Goal: Task Accomplishment & Management: Use online tool/utility

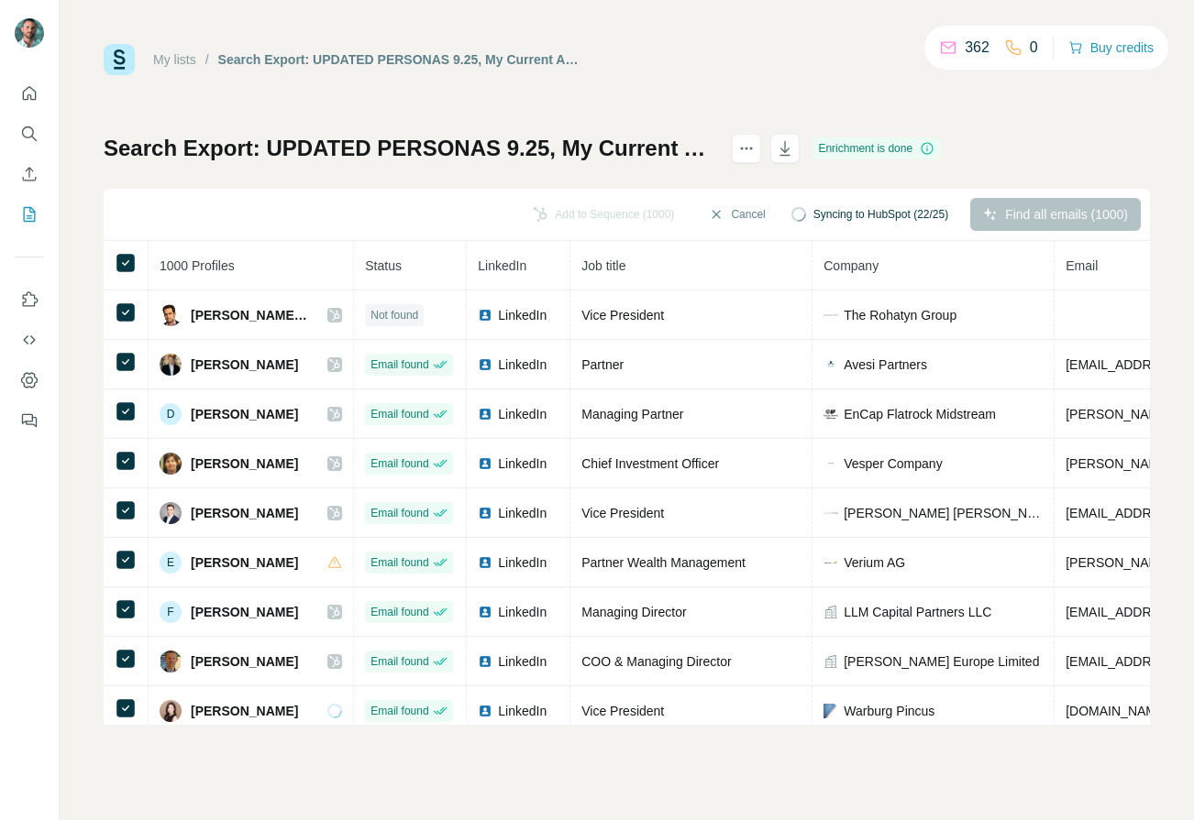
scroll to position [350, 0]
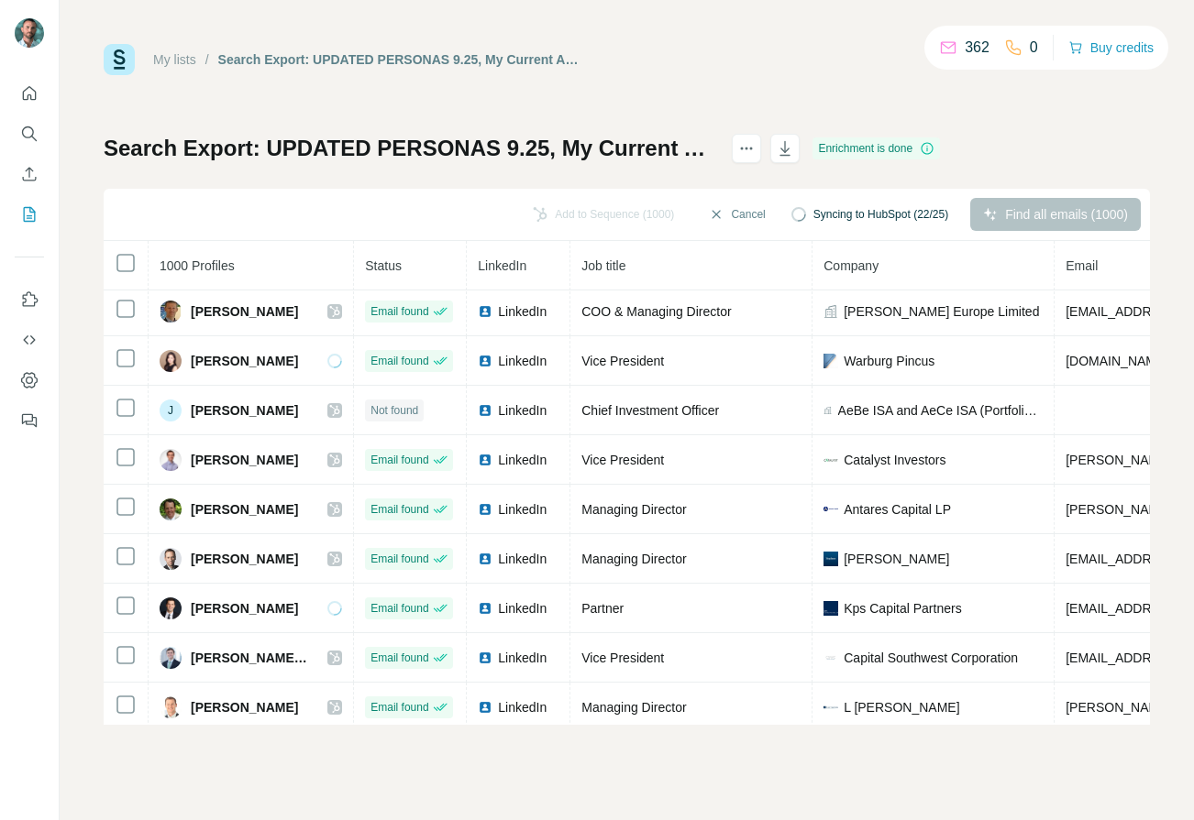
click at [832, 220] on span "Syncing to HubSpot (22/25)" at bounding box center [880, 214] width 135 height 17
click at [535, 208] on div "Add to Sequence (1000)" at bounding box center [603, 214] width 167 height 33
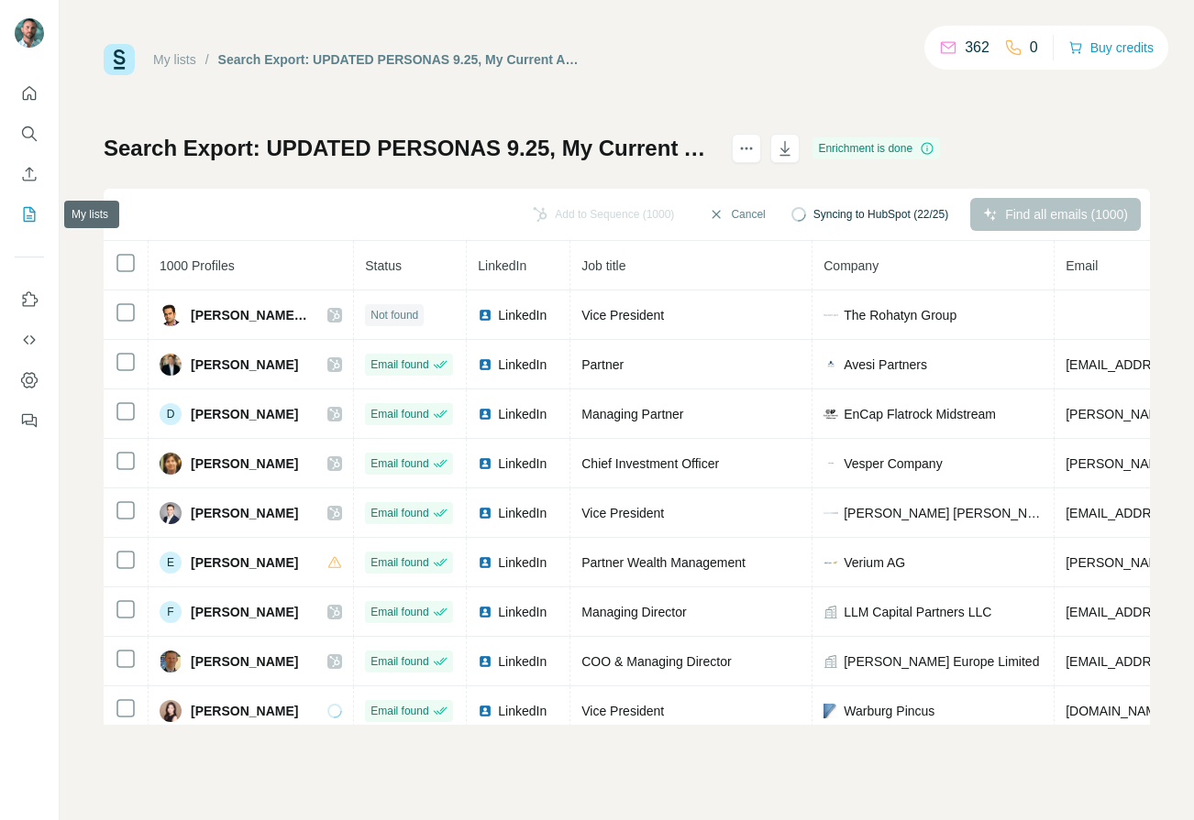
click at [30, 215] on icon "My lists" at bounding box center [29, 214] width 18 height 18
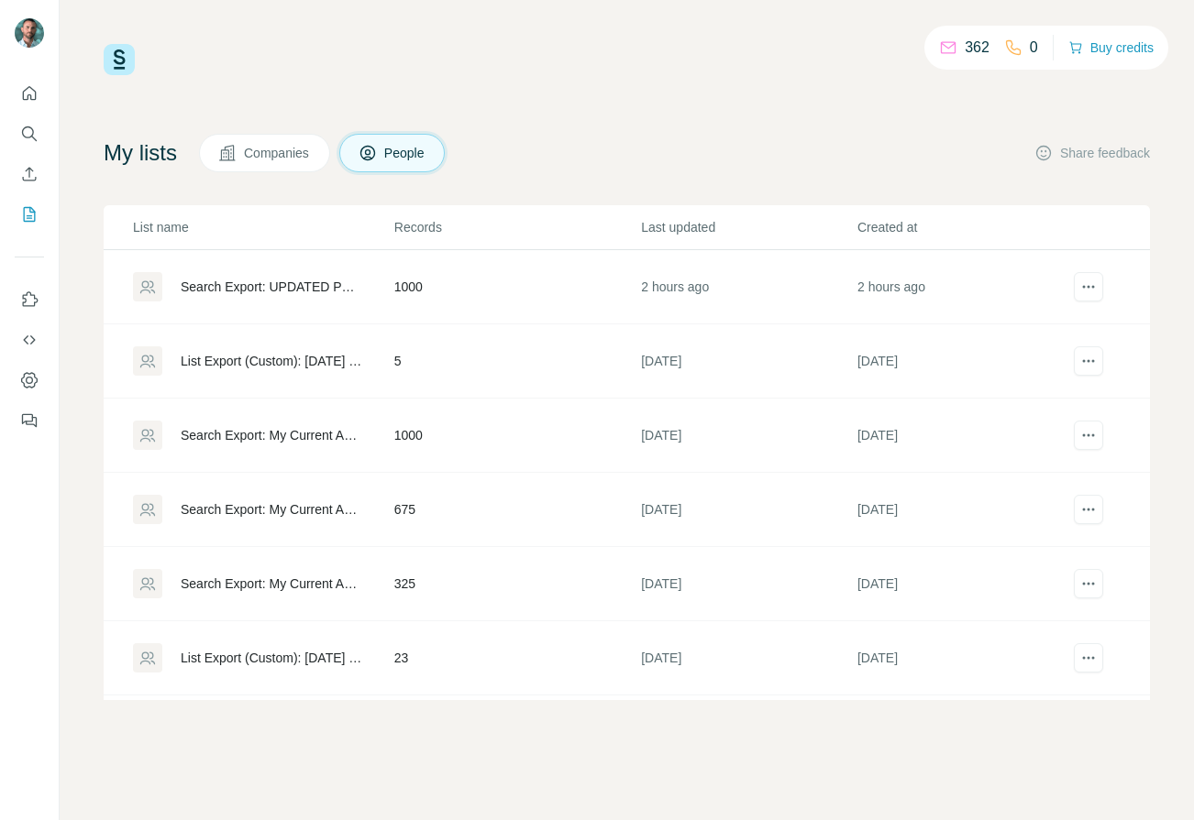
click at [265, 280] on div "Search Export: UPDATED PERSONAS 9.25, My Current Accounts - [DATE] 18:38" at bounding box center [272, 287] width 182 height 18
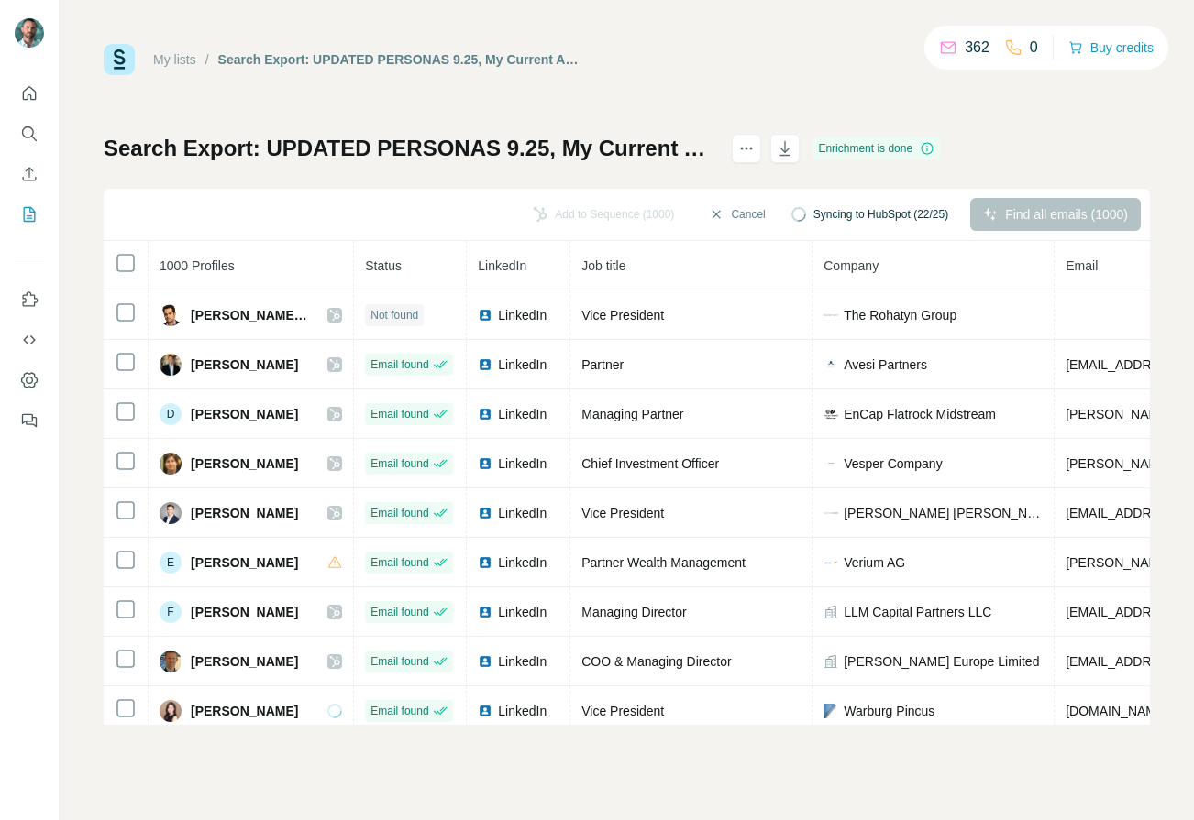
click at [809, 224] on div "Syncing to HubSpot (22/25)" at bounding box center [869, 214] width 182 height 33
click at [720, 209] on button "Cancel" at bounding box center [737, 214] width 82 height 33
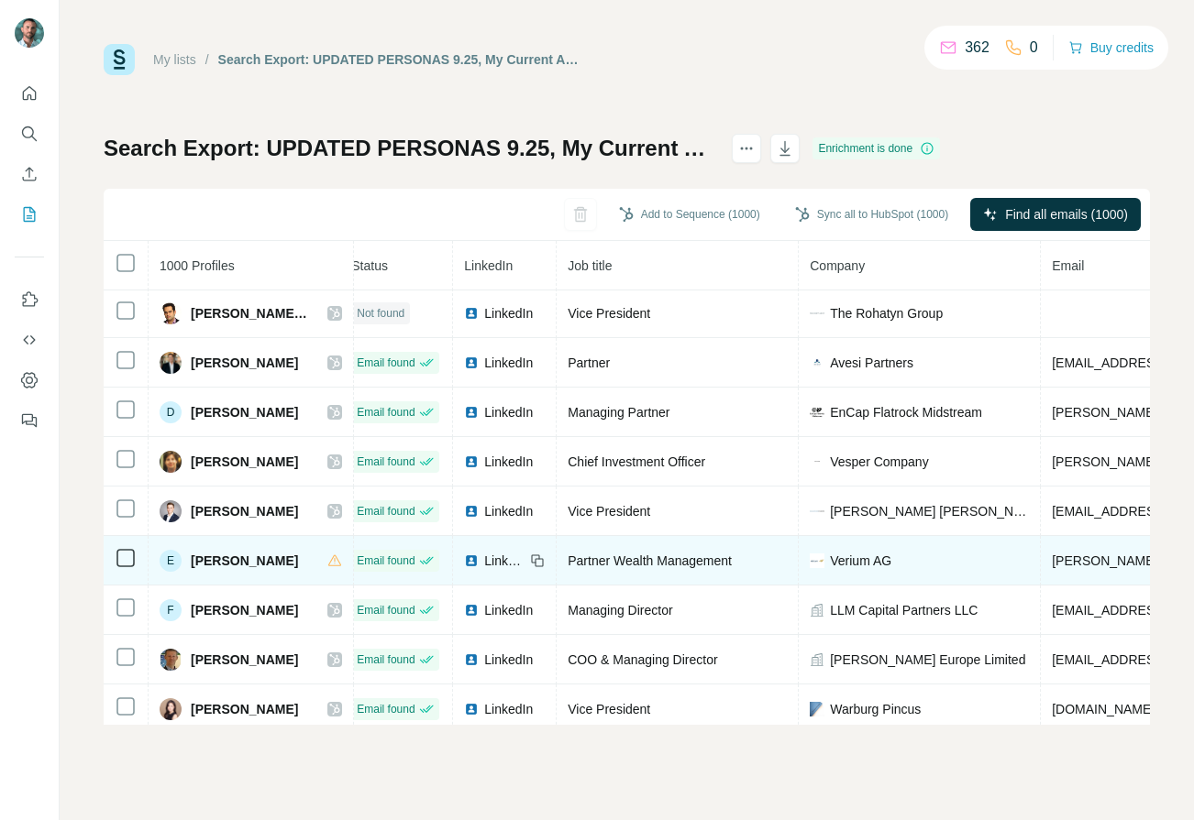
scroll to position [2, 0]
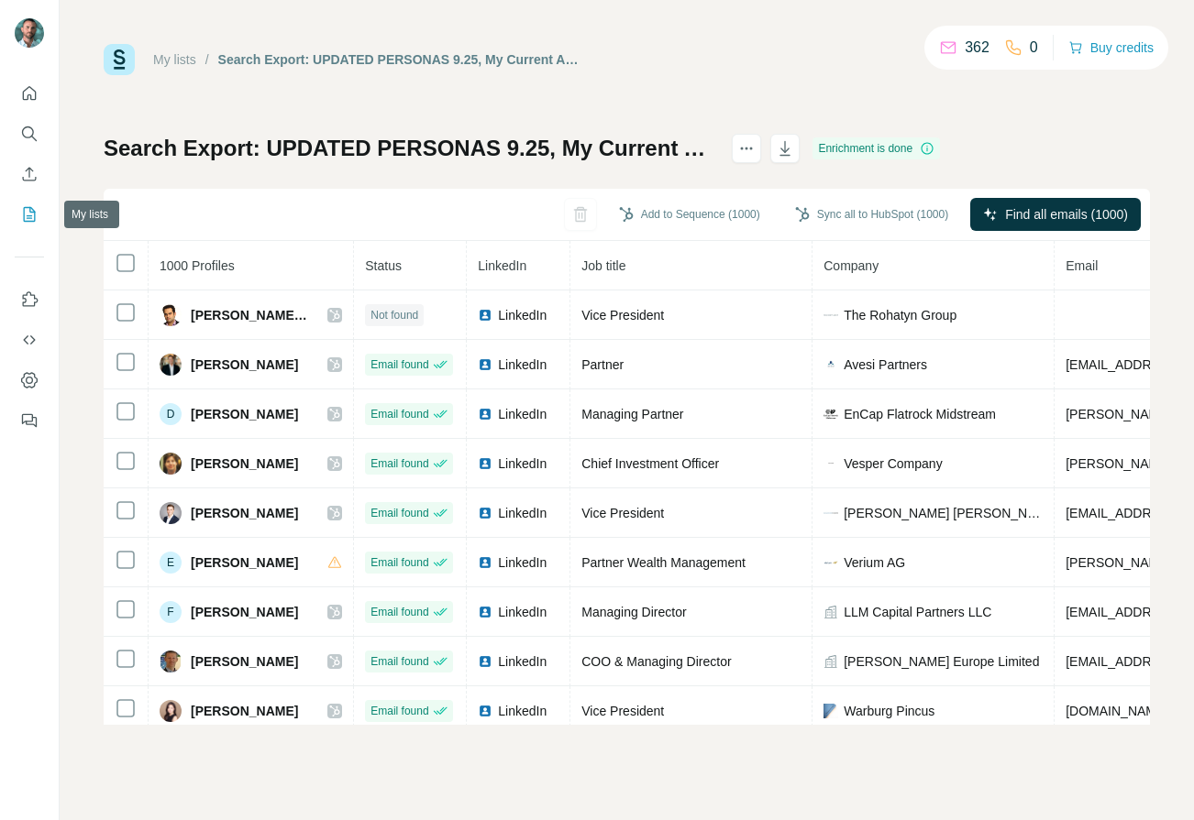
click at [24, 215] on icon "My lists" at bounding box center [30, 214] width 12 height 15
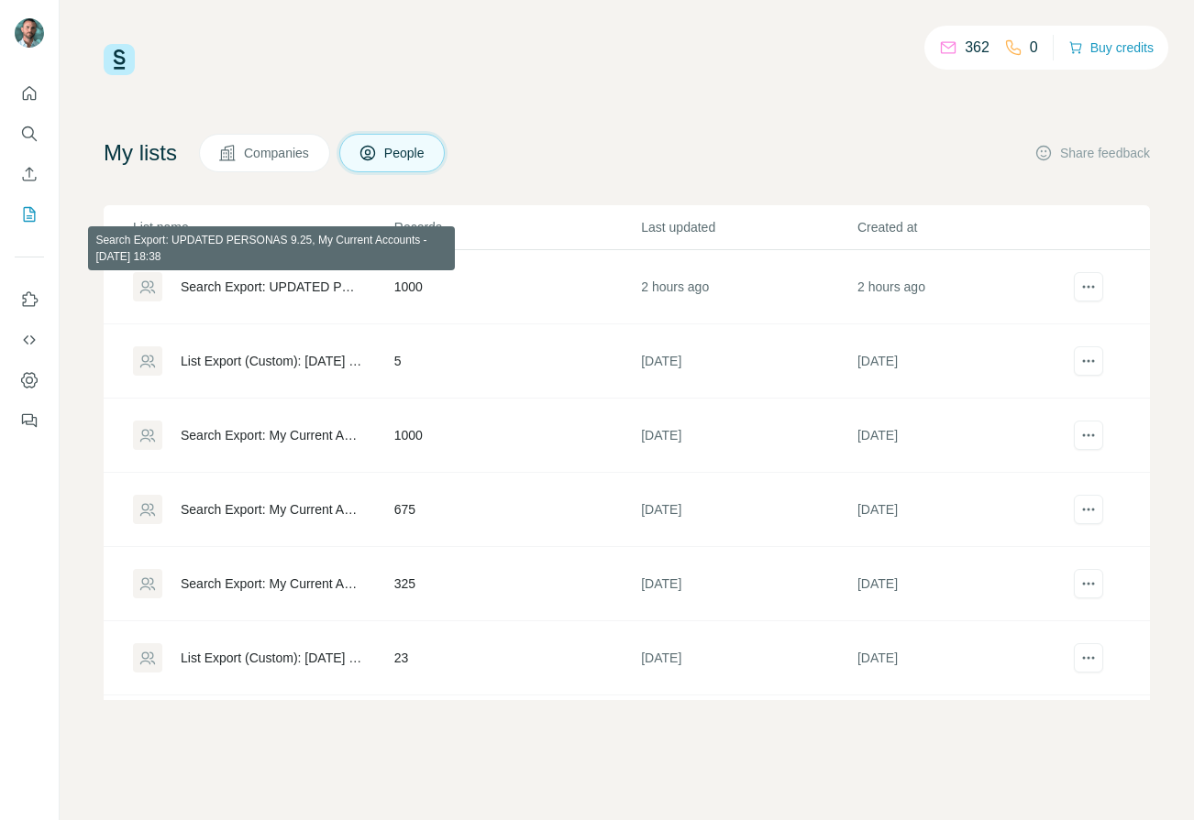
click at [233, 281] on div "Search Export: UPDATED PERSONAS 9.25, My Current Accounts - [DATE] 18:38" at bounding box center [272, 287] width 182 height 18
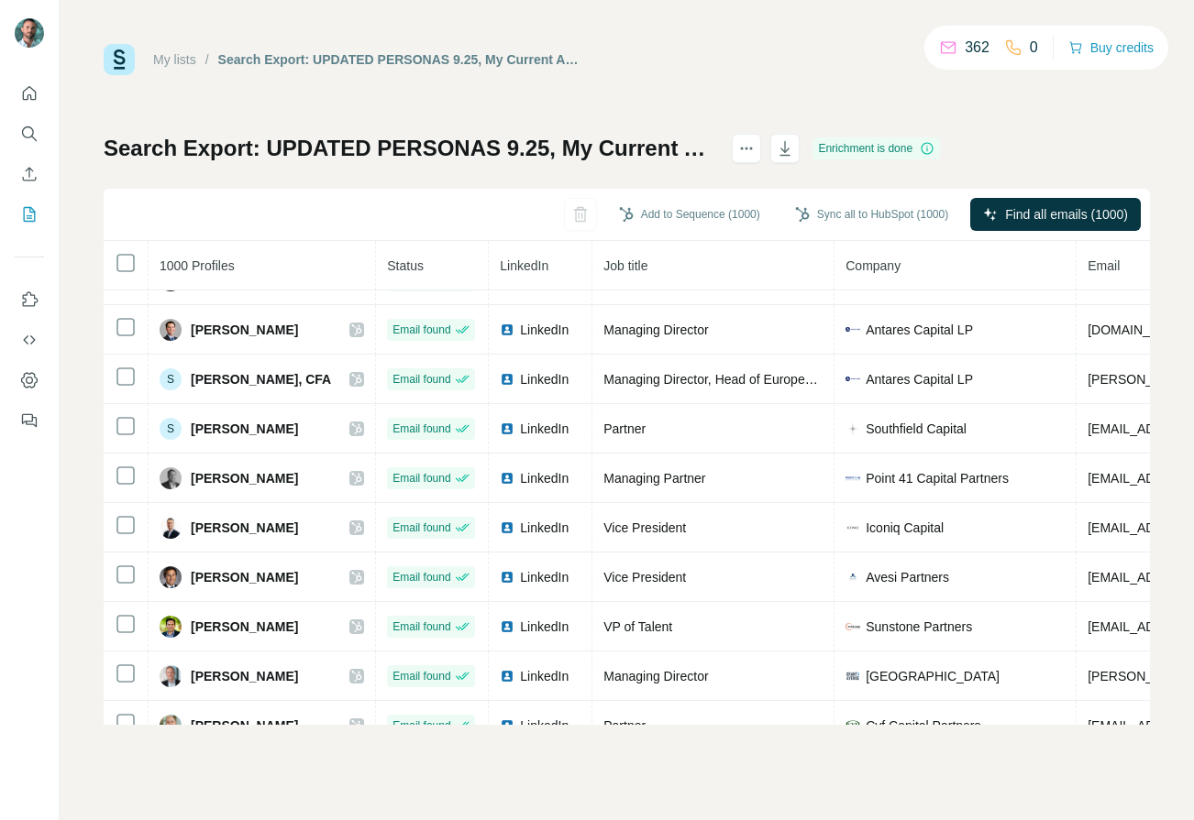
scroll to position [3549, 0]
click at [864, 212] on button "Sync all to HubSpot (1000)" at bounding box center [871, 215] width 179 height 28
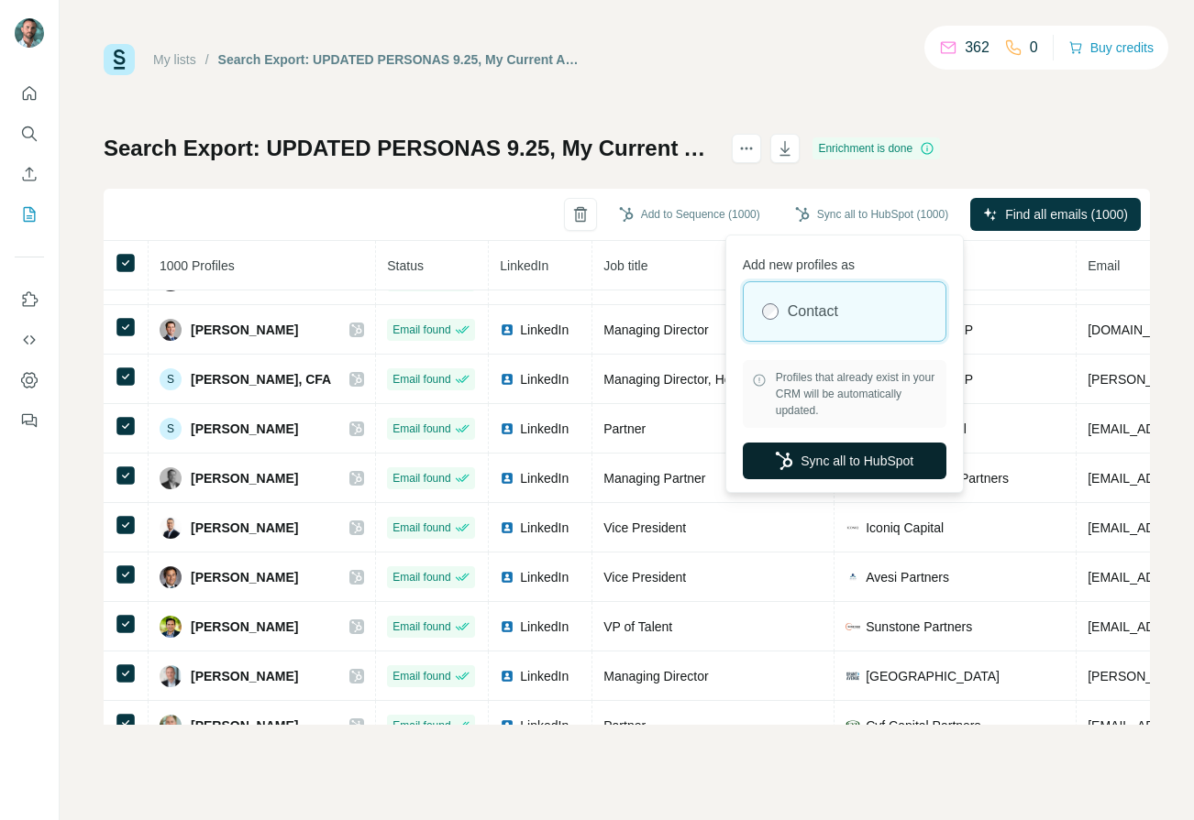
click at [807, 464] on button "Sync all to HubSpot" at bounding box center [845, 461] width 204 height 37
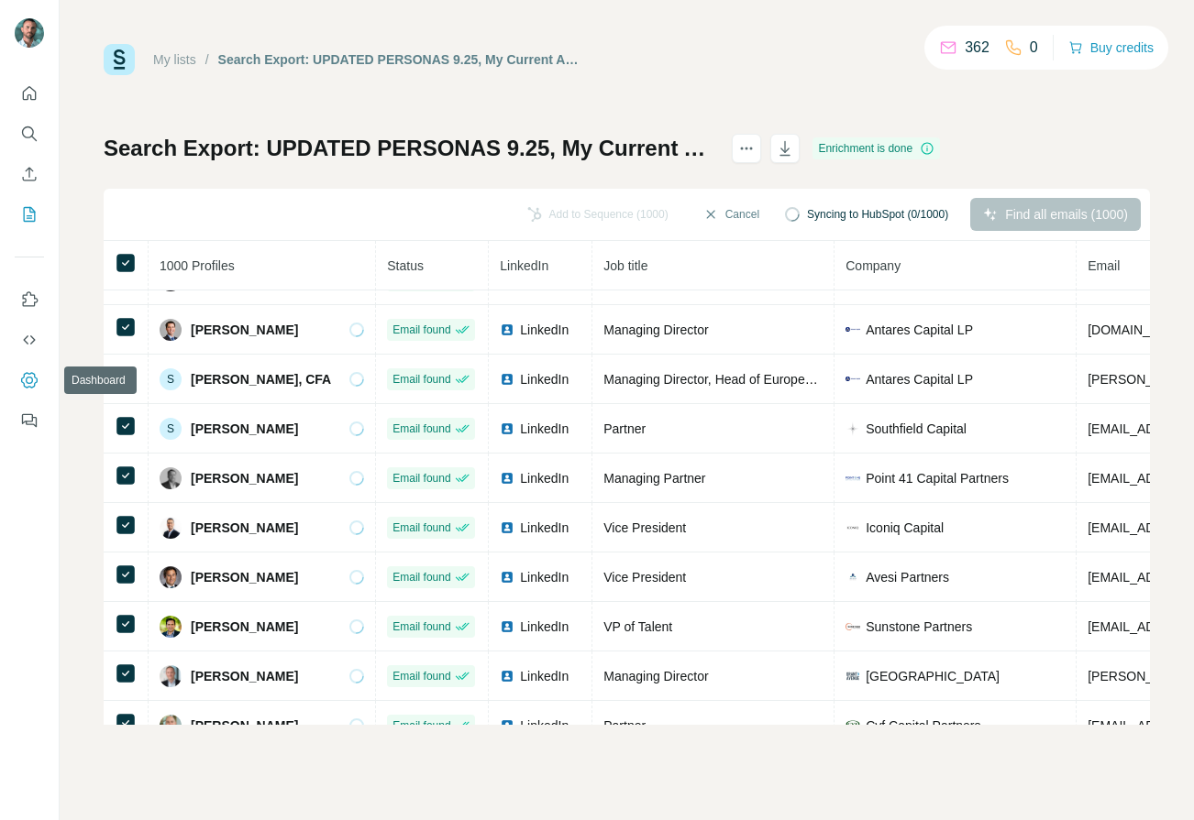
click at [28, 382] on icon "Dashboard" at bounding box center [29, 380] width 7 height 7
